Goal: Information Seeking & Learning: Check status

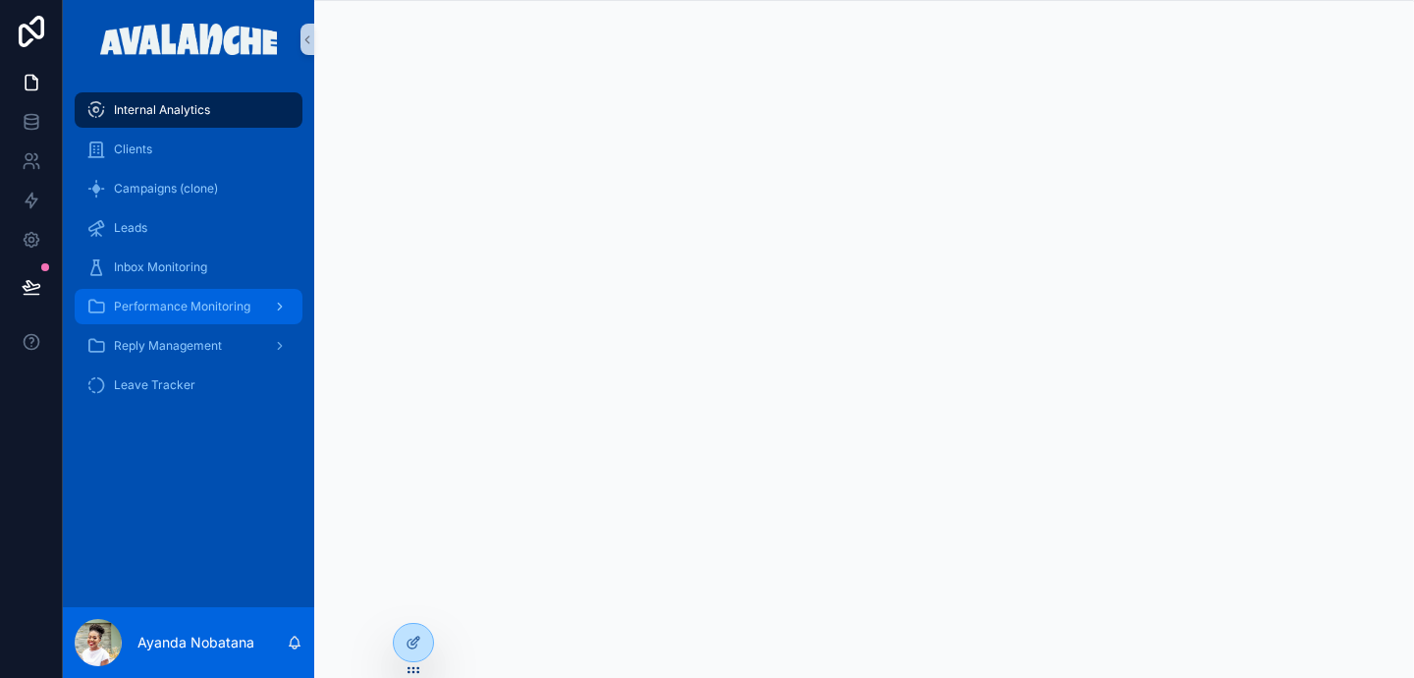
click at [286, 301] on icon "scrollable content" at bounding box center [280, 307] width 14 height 14
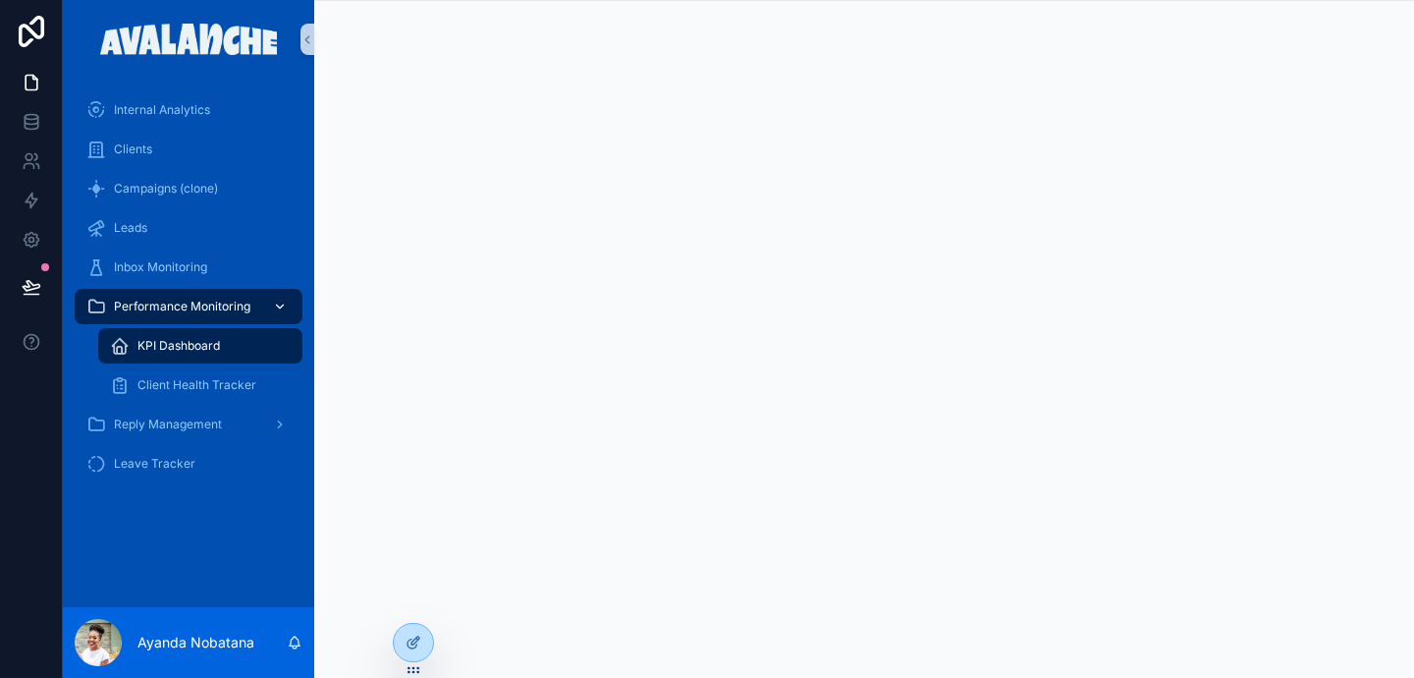
click at [257, 351] on div "KPI Dashboard" at bounding box center [200, 345] width 181 height 31
click at [217, 387] on span "Client Health Tracker" at bounding box center [197, 385] width 119 height 16
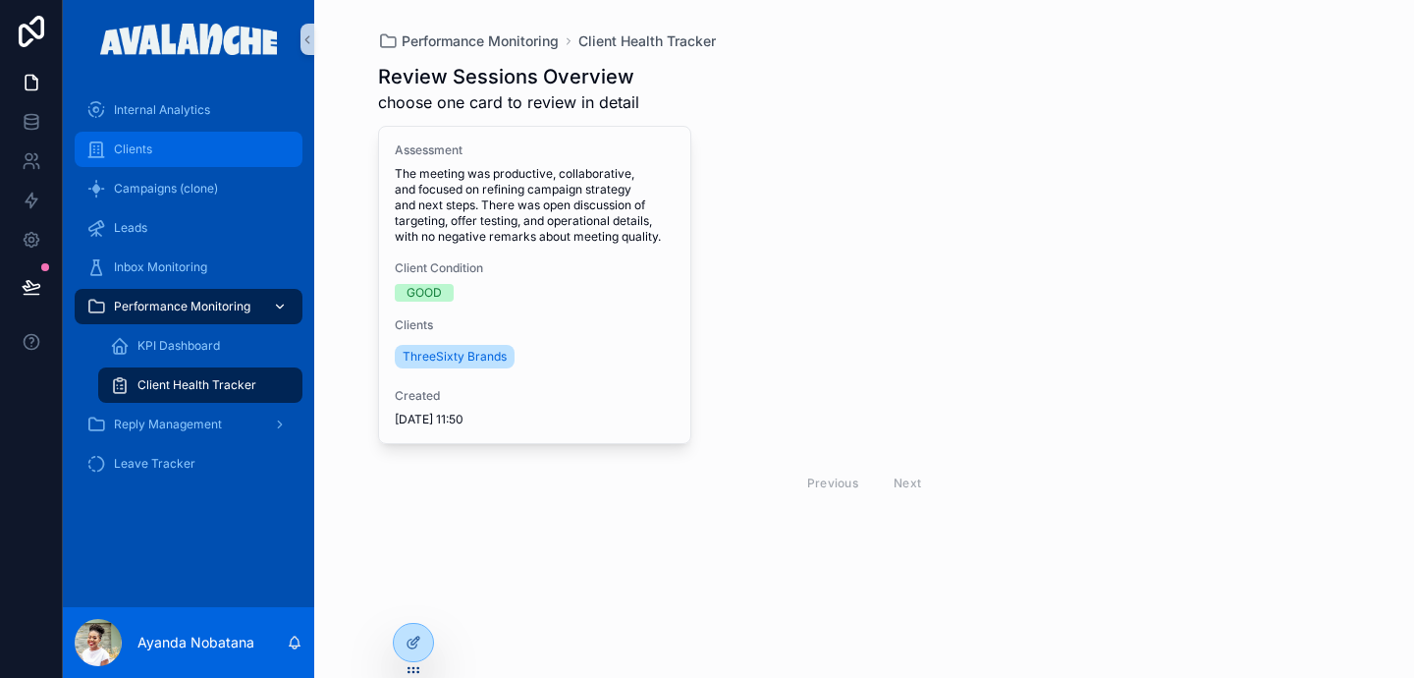
click at [194, 147] on div "Clients" at bounding box center [188, 149] width 204 height 31
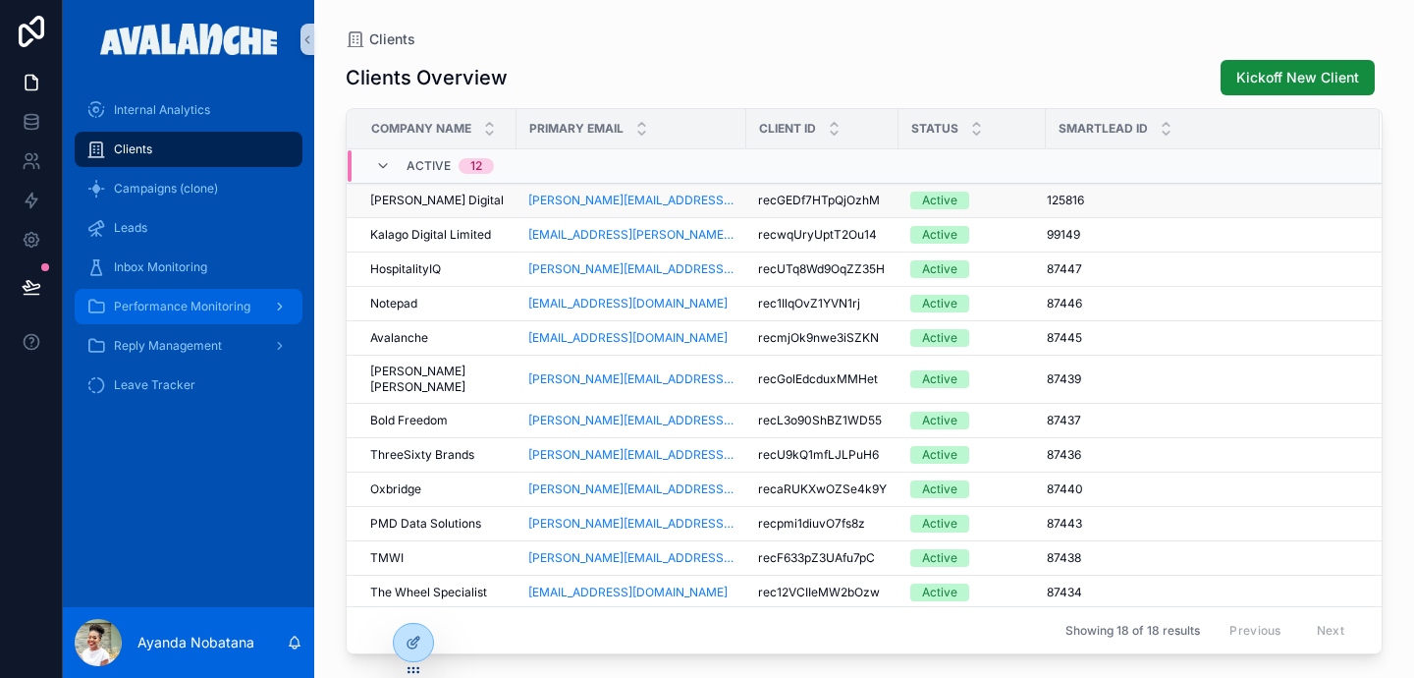
click at [423, 197] on span "[PERSON_NAME] Digital" at bounding box center [437, 201] width 134 height 16
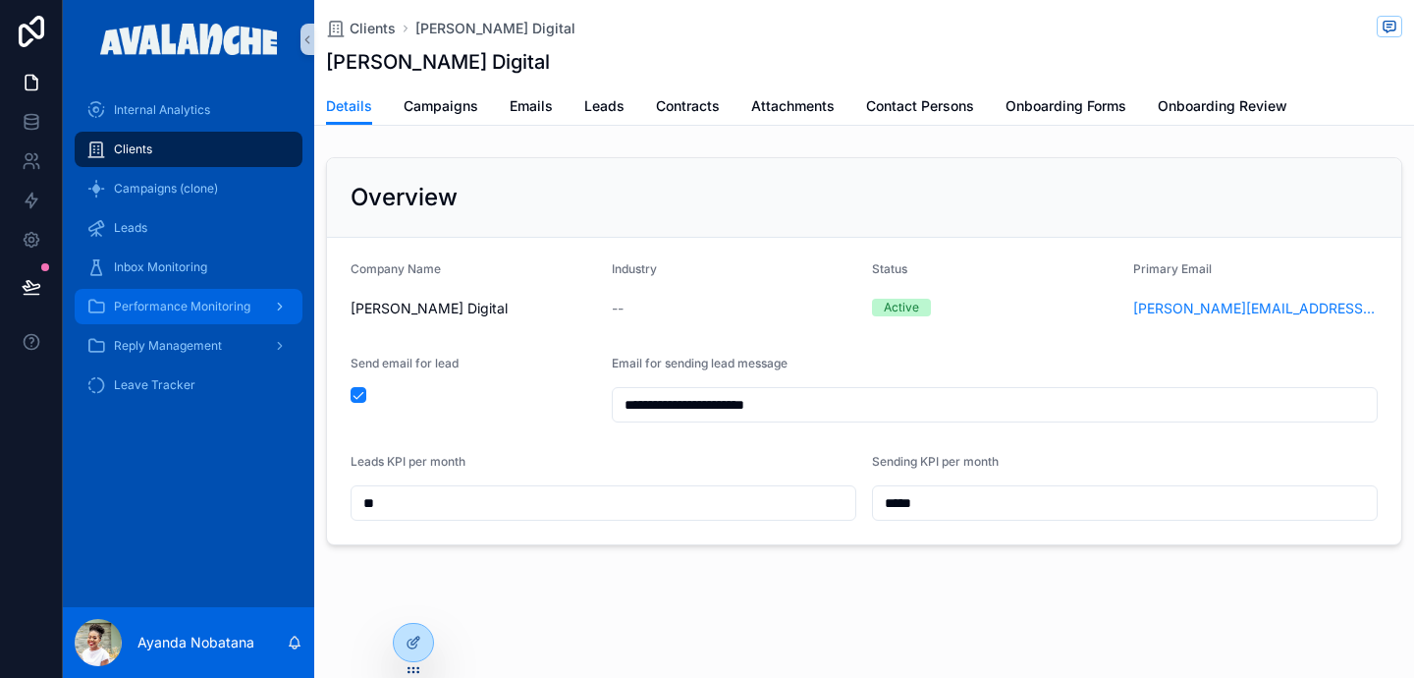
click at [543, 509] on input "**" at bounding box center [604, 503] width 504 height 28
click at [537, 107] on span "Emails" at bounding box center [531, 106] width 43 height 20
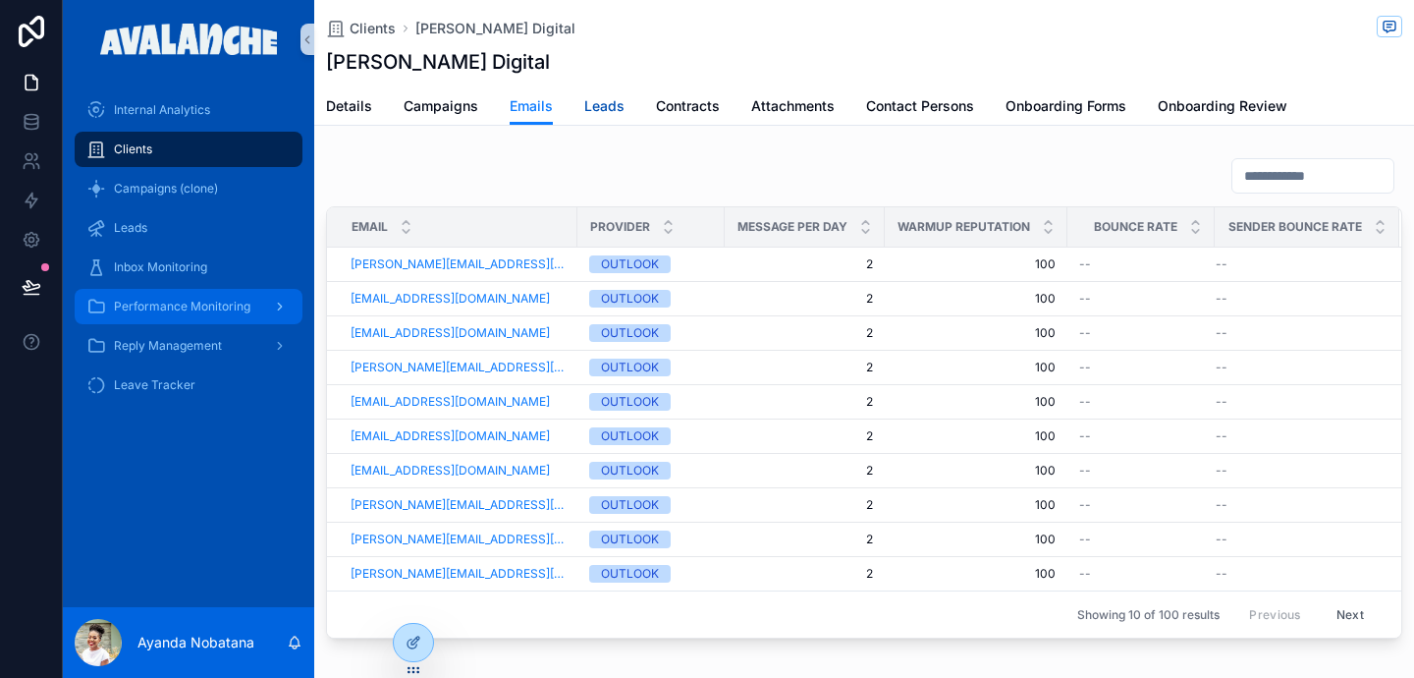
click at [605, 110] on span "Leads" at bounding box center [604, 106] width 40 height 20
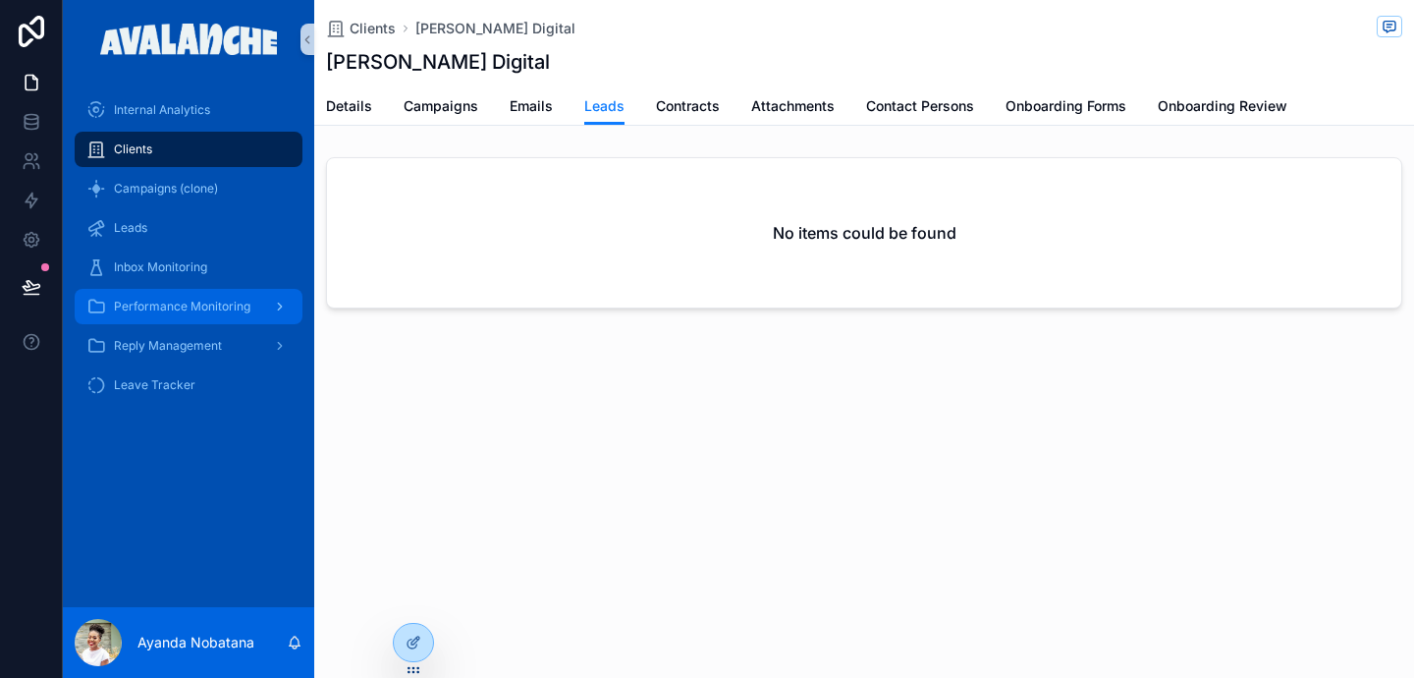
click at [275, 303] on icon "scrollable content" at bounding box center [280, 307] width 14 height 14
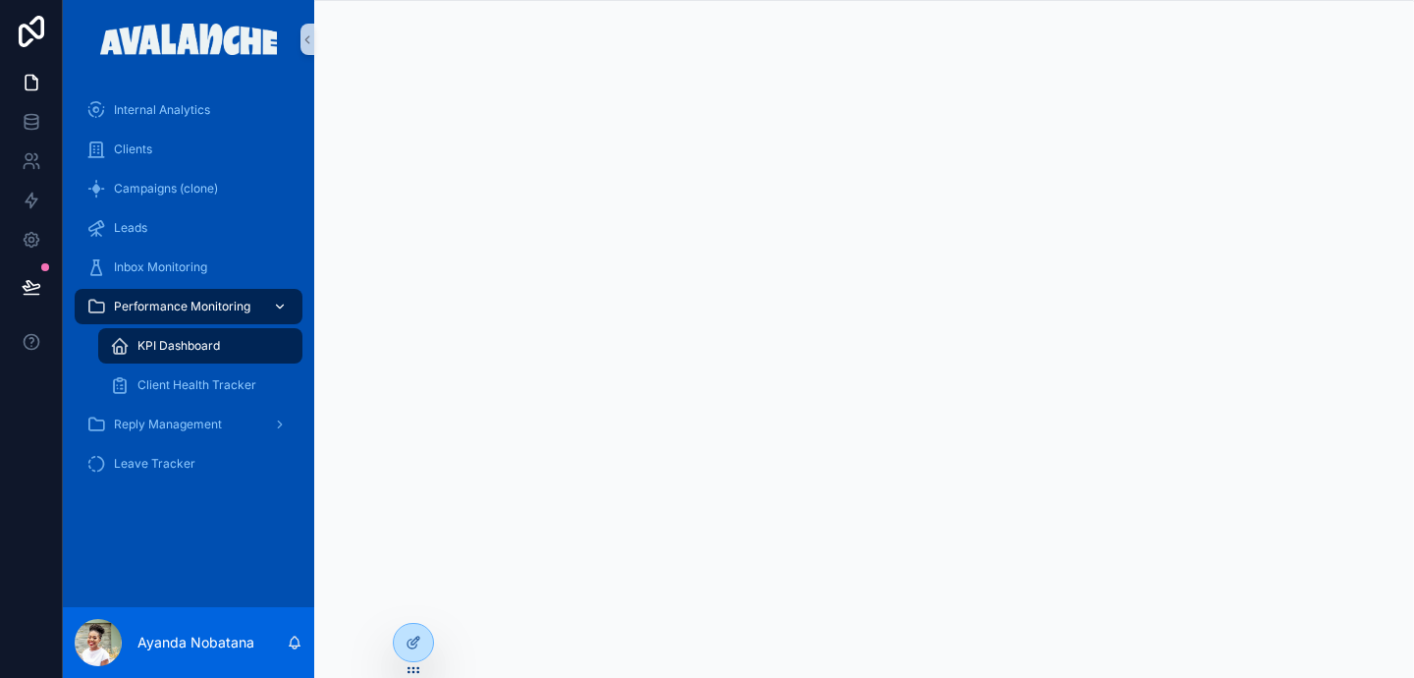
click at [254, 352] on div "KPI Dashboard" at bounding box center [200, 345] width 181 height 31
click at [236, 371] on div "Client Health Tracker" at bounding box center [200, 384] width 181 height 31
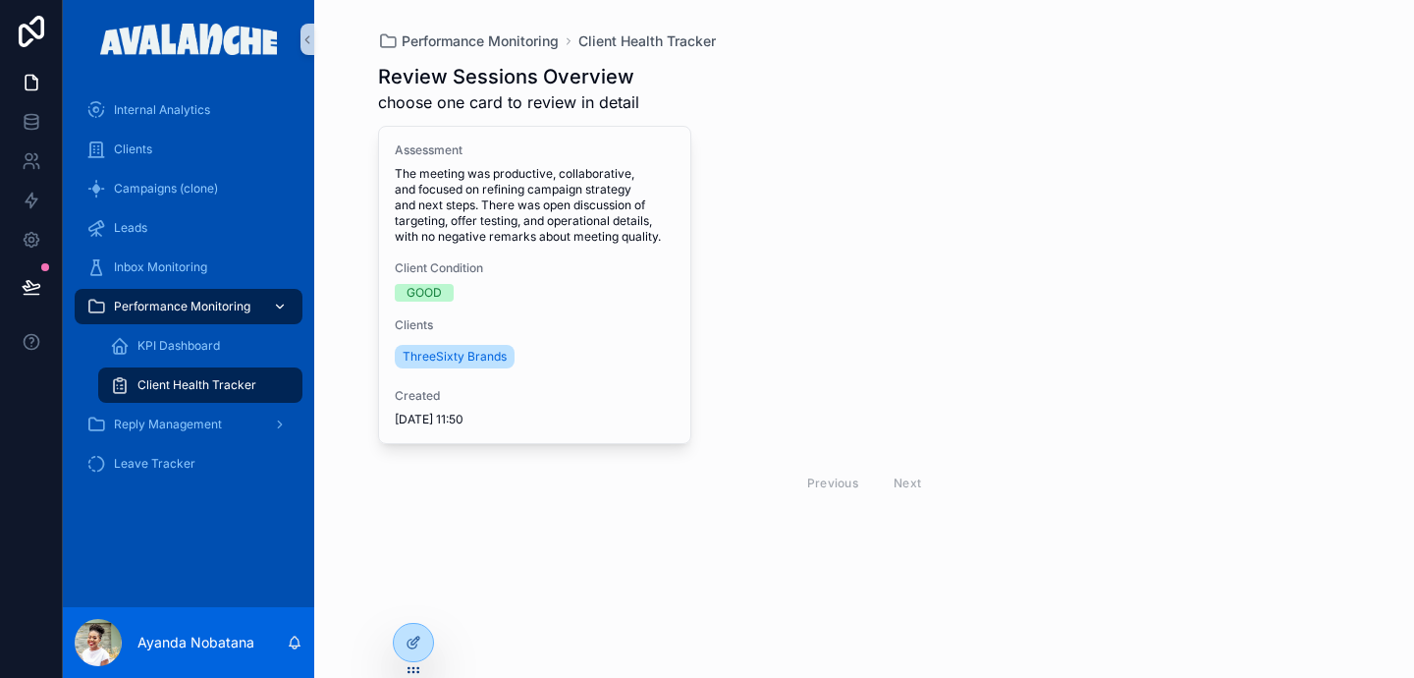
click at [291, 295] on link "Performance Monitoring" at bounding box center [189, 306] width 228 height 35
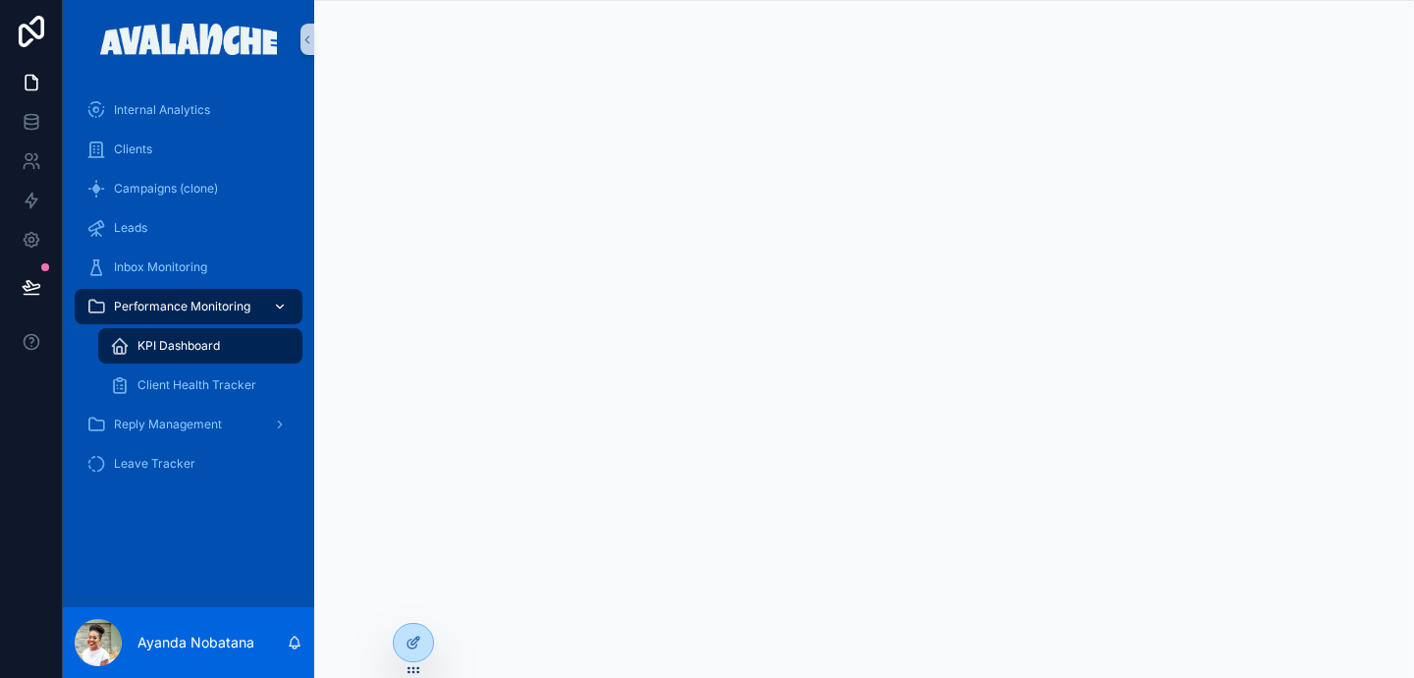
click at [291, 295] on link "Performance Monitoring" at bounding box center [189, 306] width 228 height 35
click at [179, 396] on div "Client Health Tracker" at bounding box center [200, 384] width 181 height 31
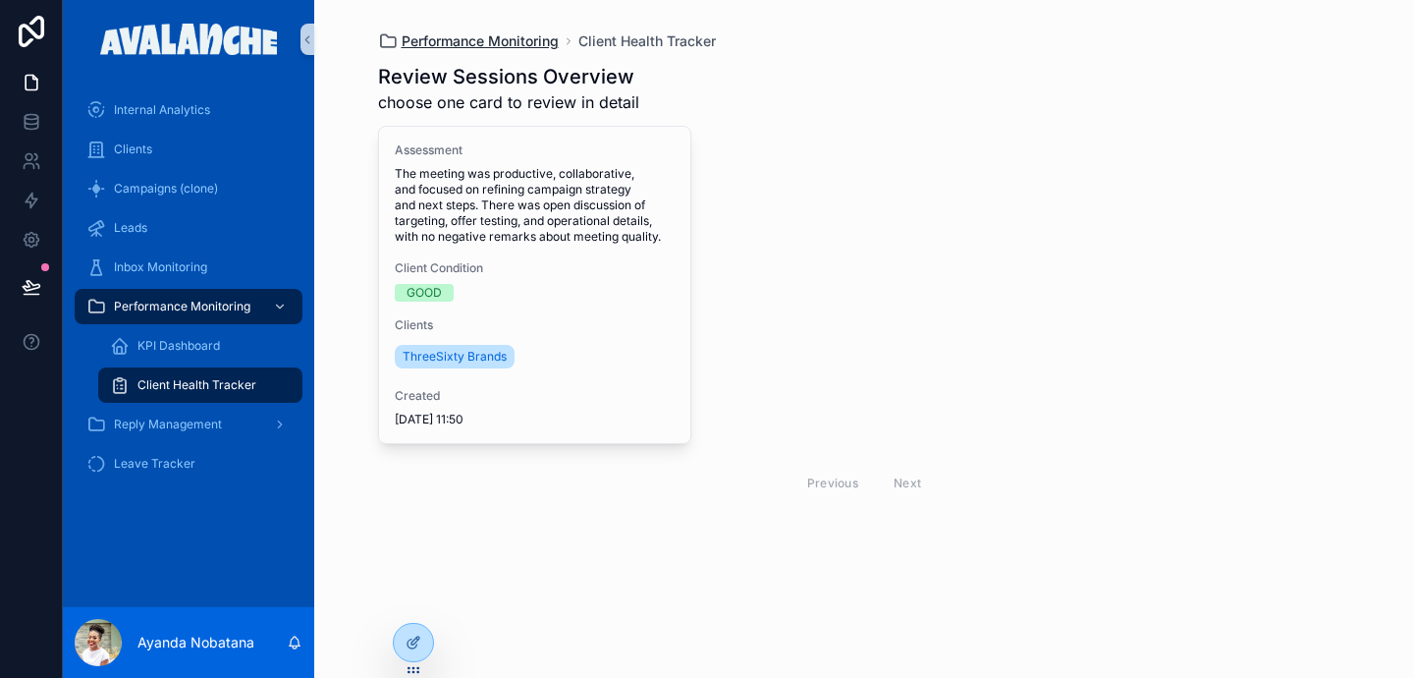
click at [507, 42] on span "Performance Monitoring" at bounding box center [480, 41] width 157 height 20
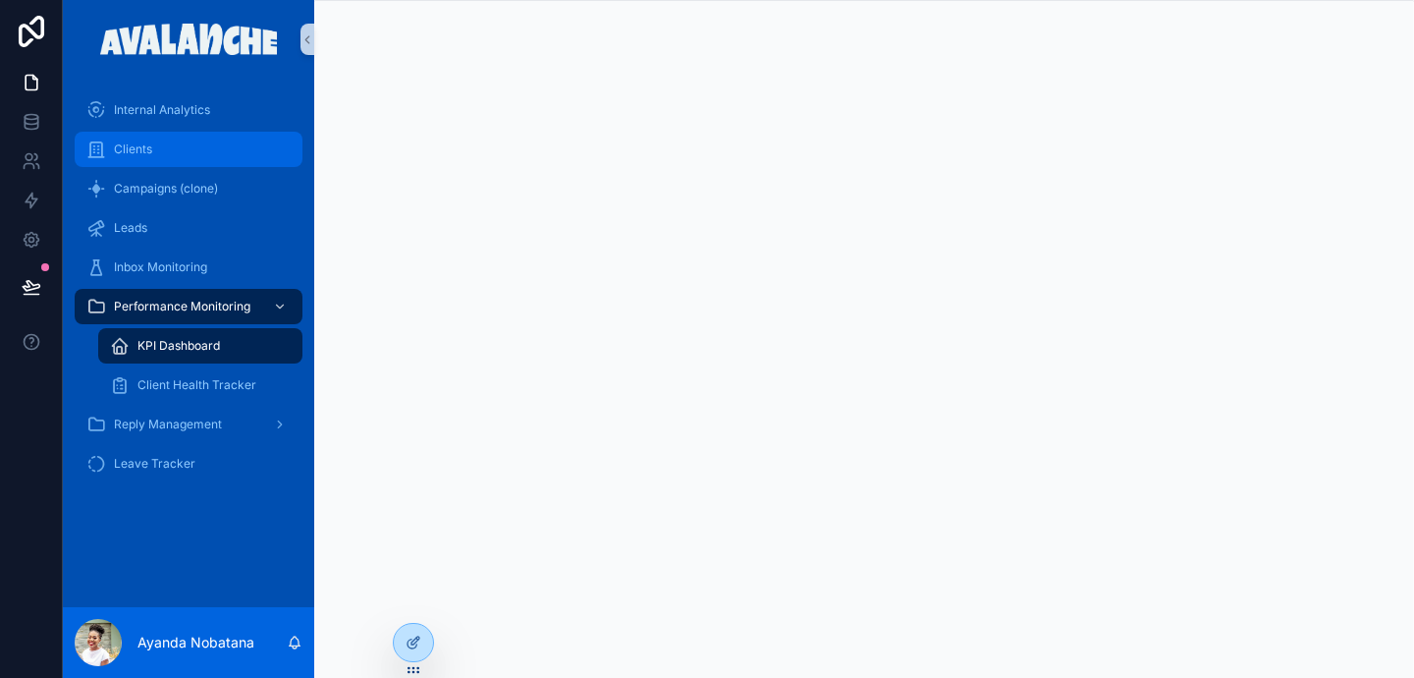
click at [164, 152] on div "Clients" at bounding box center [188, 149] width 204 height 31
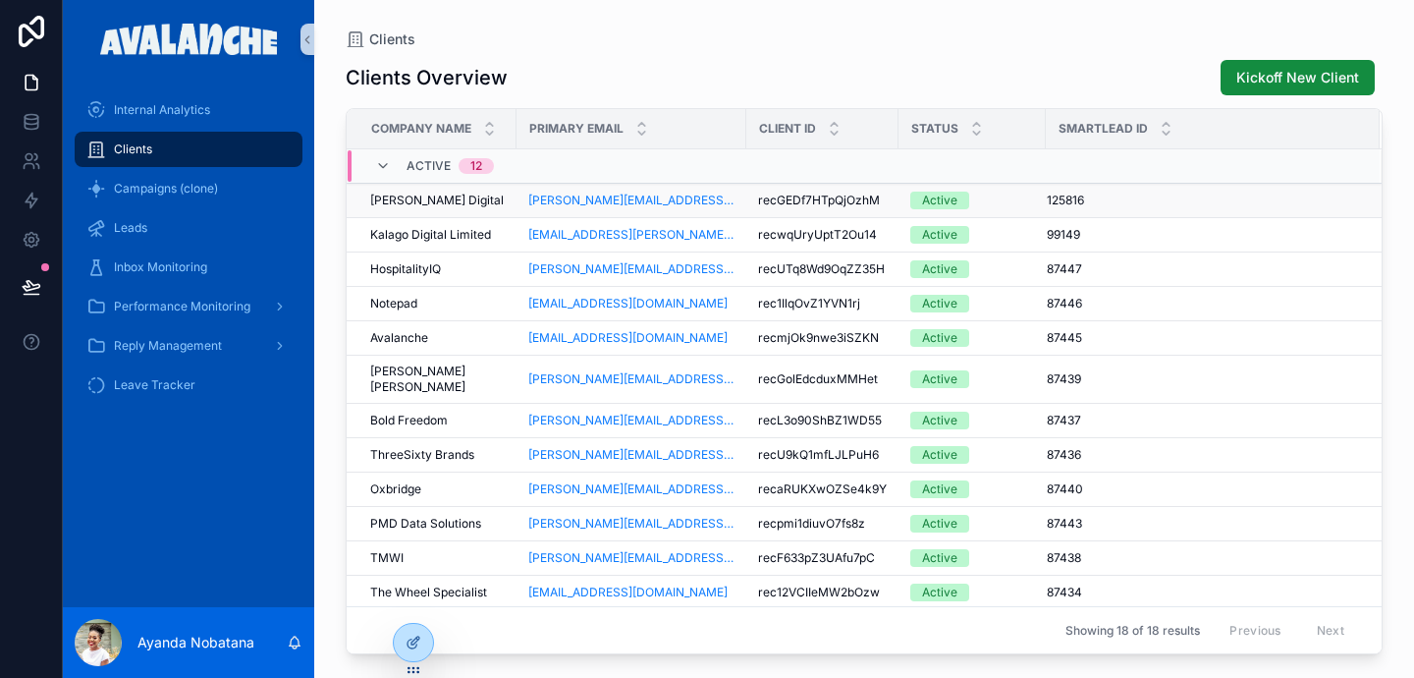
click at [415, 198] on span "[PERSON_NAME] Digital" at bounding box center [437, 201] width 134 height 16
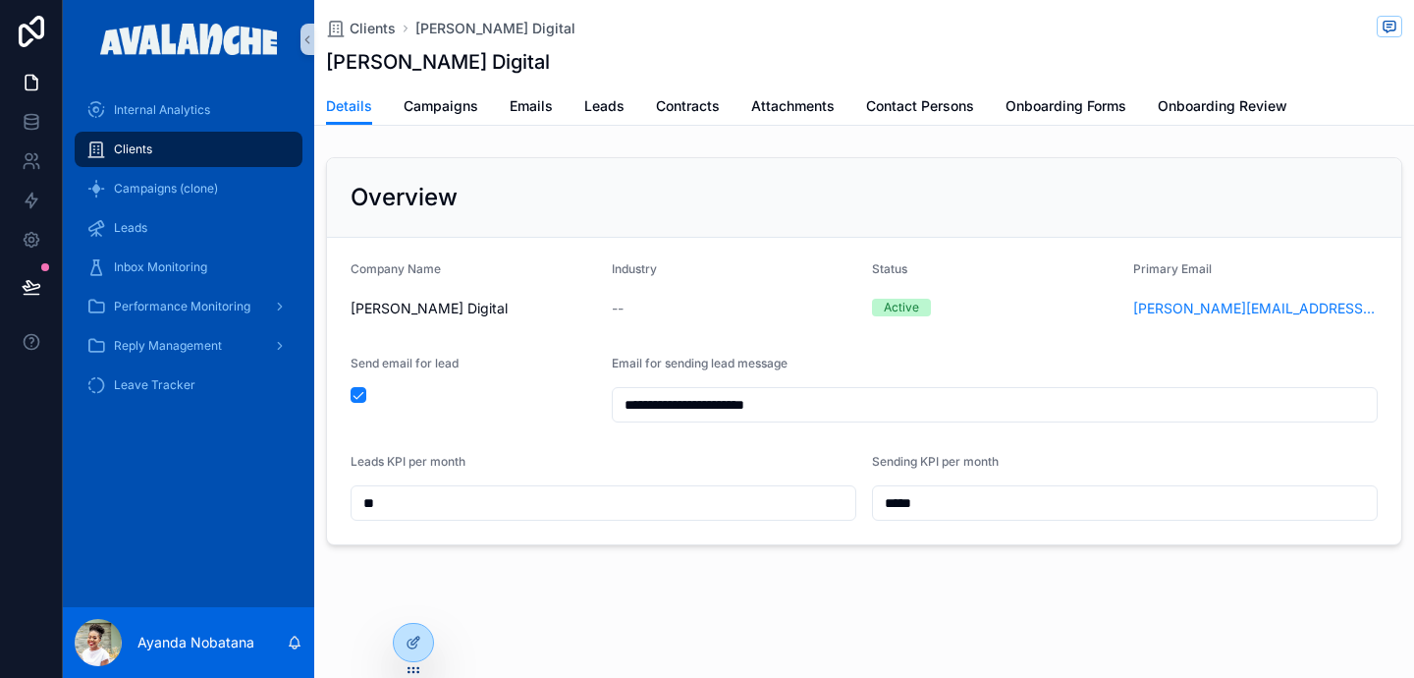
scroll to position [32, 0]
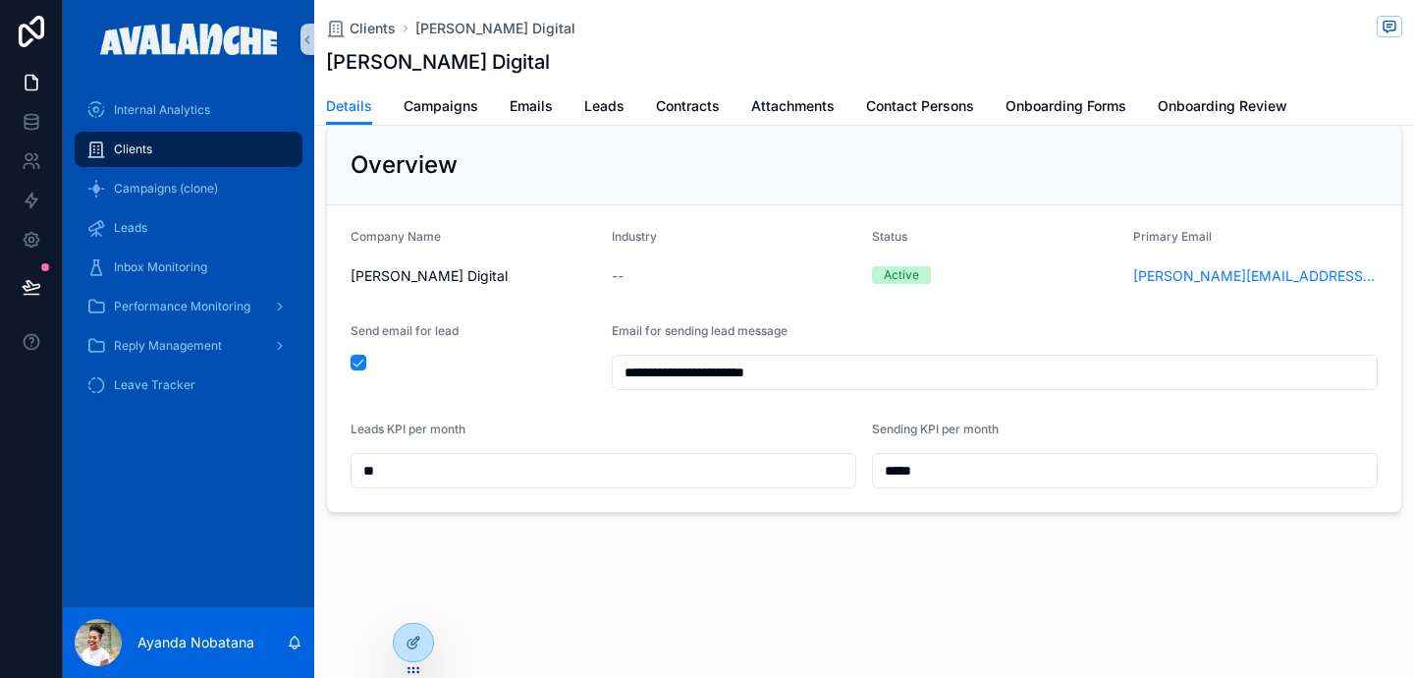
click at [577, 487] on div "**" at bounding box center [604, 470] width 506 height 35
click at [575, 473] on input "**" at bounding box center [604, 471] width 504 height 28
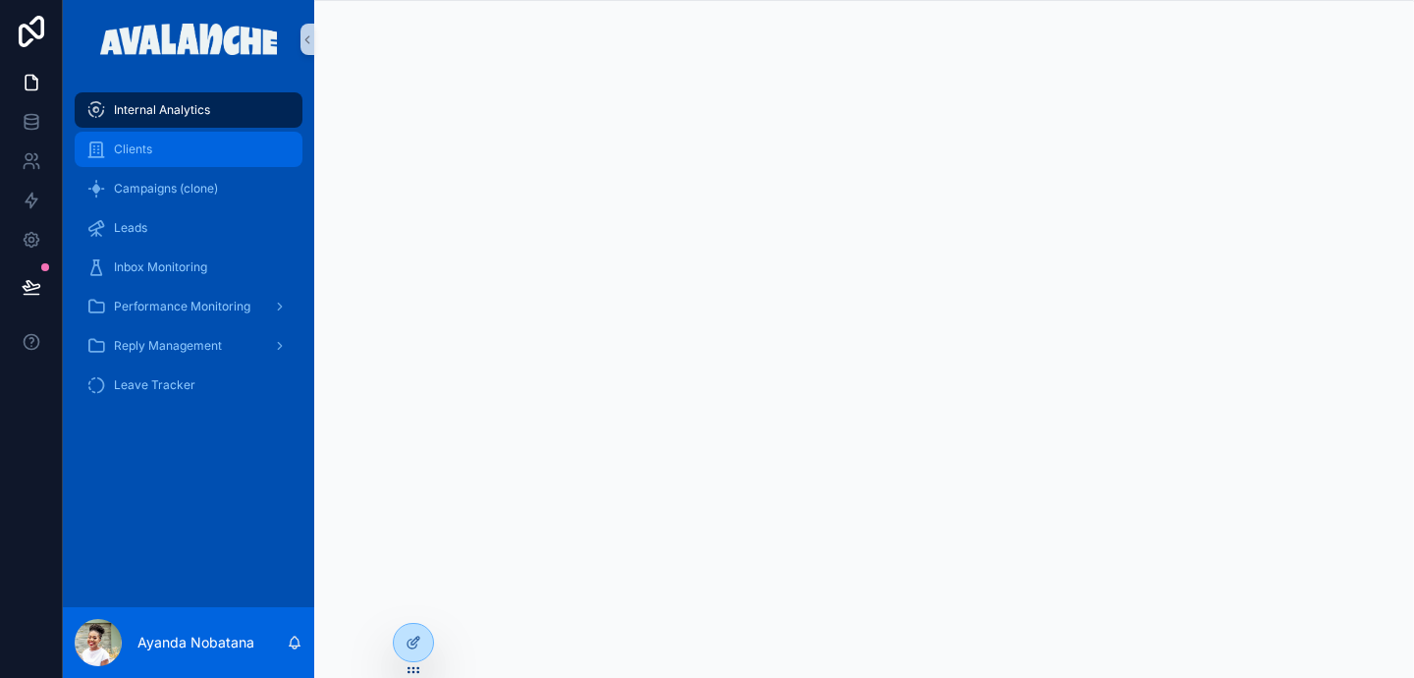
click at [153, 137] on div "Clients" at bounding box center [188, 149] width 204 height 31
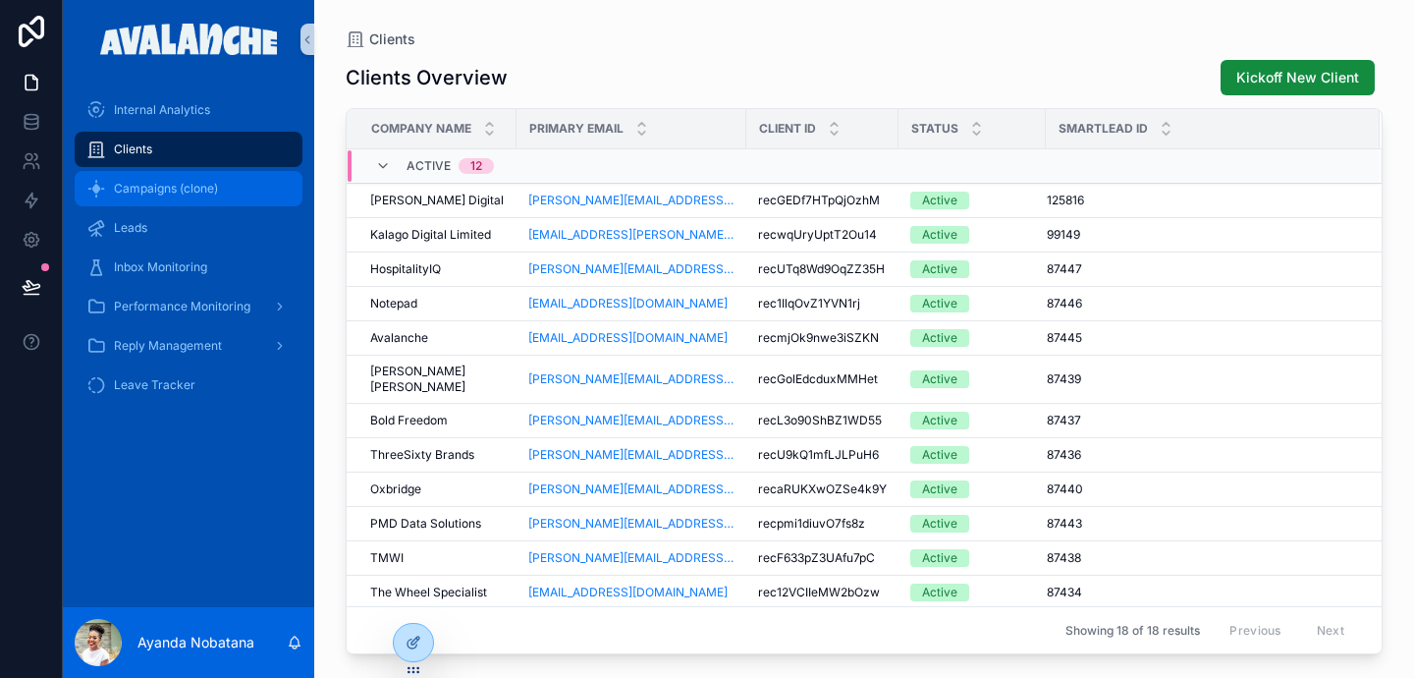
click at [171, 191] on span "Campaigns (clone)" at bounding box center [166, 189] width 104 height 16
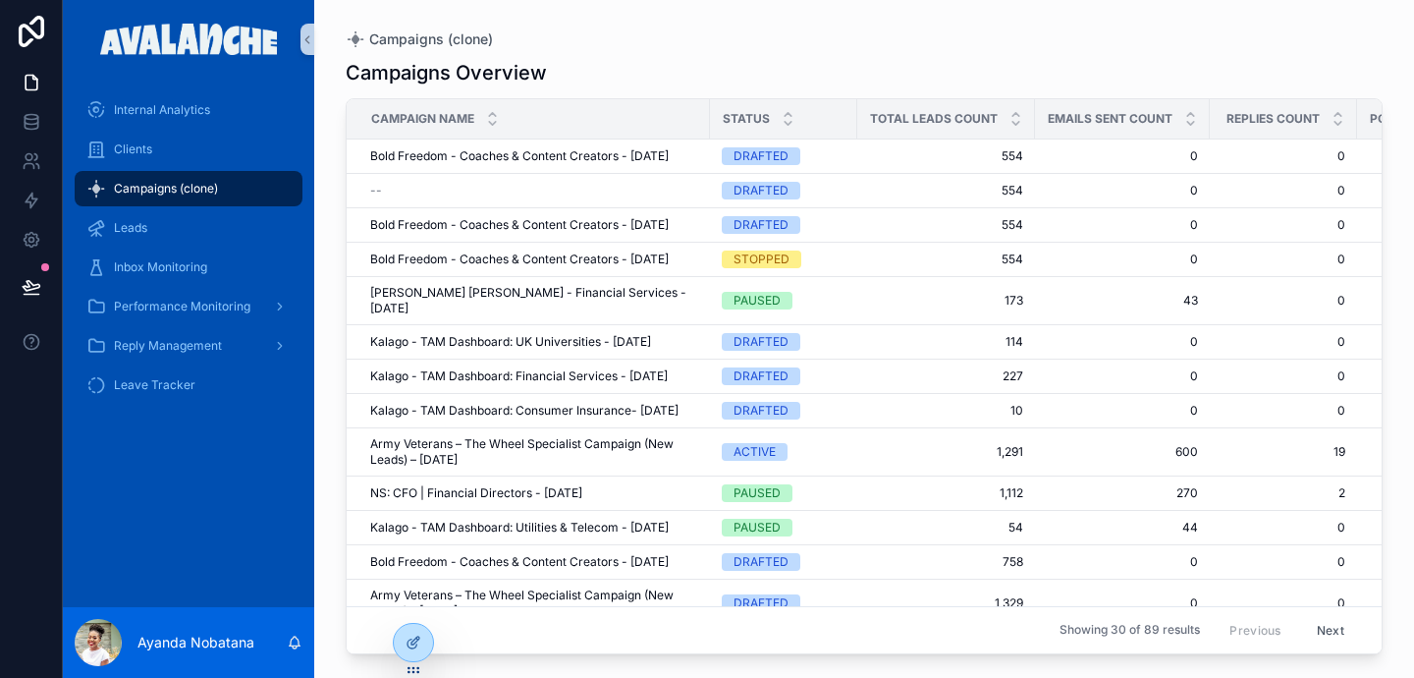
click at [776, 123] on div "Status" at bounding box center [783, 118] width 145 height 37
click at [788, 113] on icon "scrollable content" at bounding box center [788, 114] width 7 height 3
